Goal: Navigation & Orientation: Go to known website

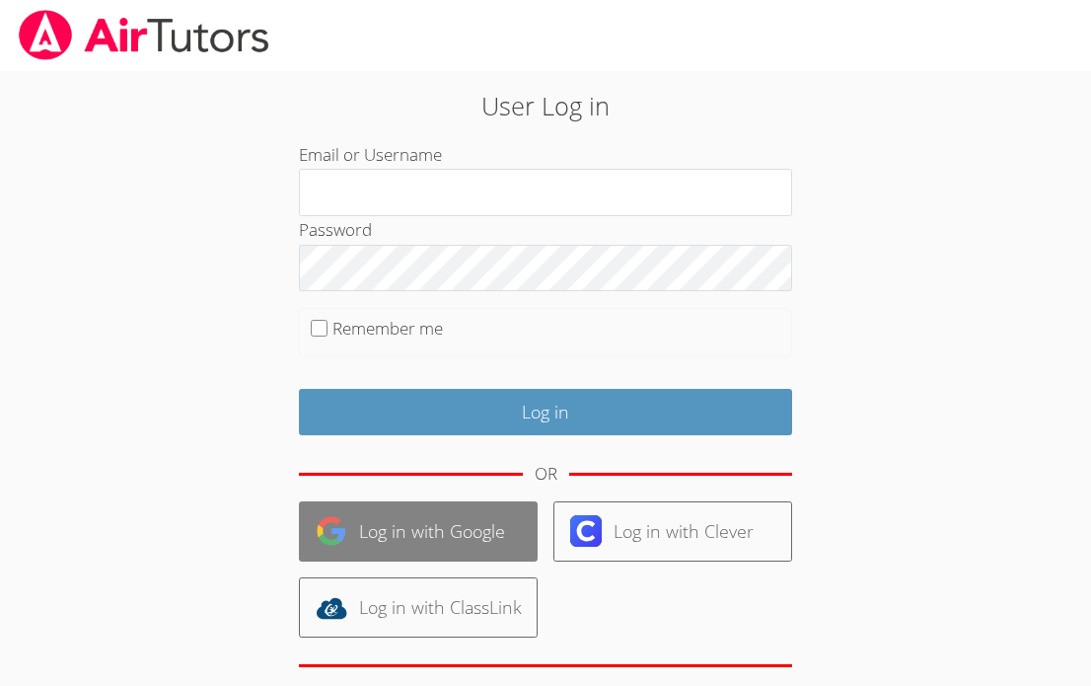
click at [440, 528] on link "Log in with Google" at bounding box center [418, 531] width 239 height 60
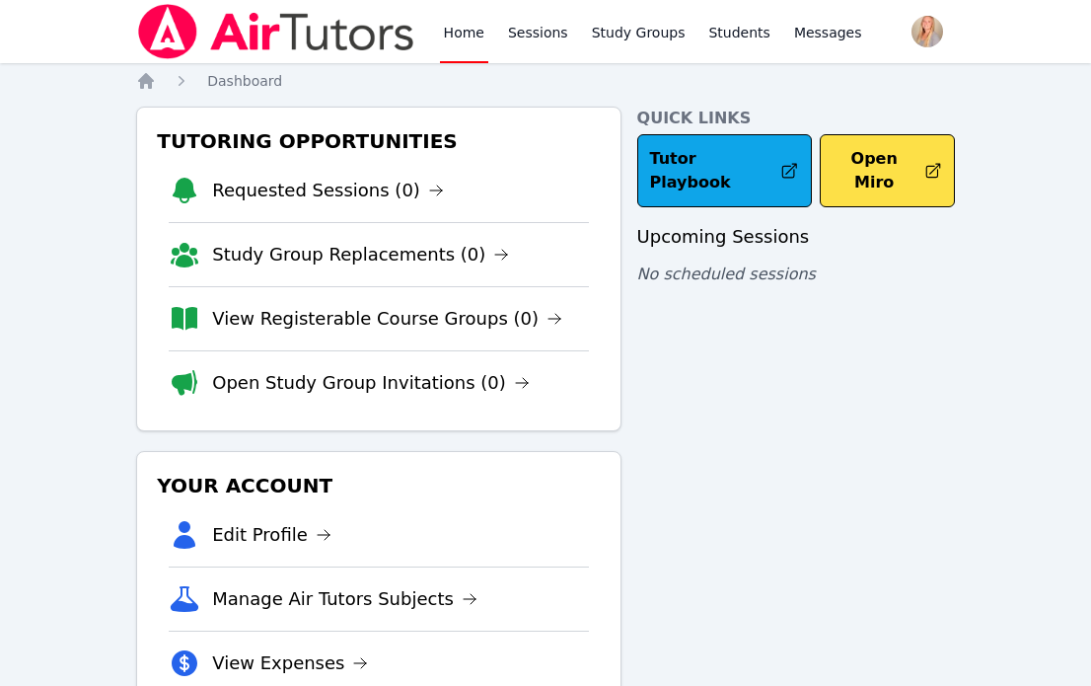
click at [863, 196] on div "Quick Links Tutor Playbook Open Miro Upcoming Sessions No scheduled sessions" at bounding box center [796, 441] width 318 height 669
click at [870, 172] on button "Open Miro" at bounding box center [887, 170] width 135 height 73
